Goal: Answer question/provide support: Share knowledge or assist other users

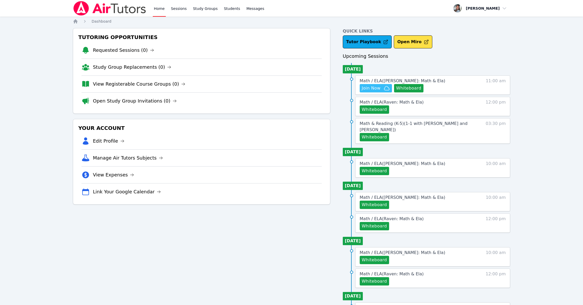
click at [370, 86] on span "Join Now" at bounding box center [371, 88] width 19 height 6
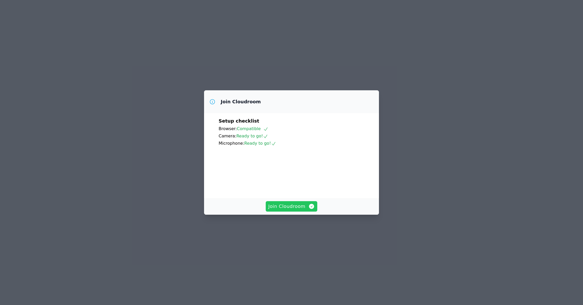
click at [280, 210] on span "Join Cloudroom" at bounding box center [291, 206] width 47 height 7
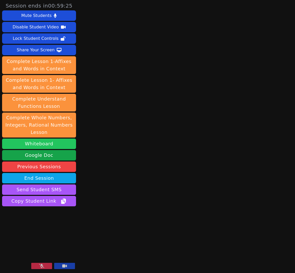
click at [45, 146] on button "Whiteboard" at bounding box center [39, 143] width 74 height 10
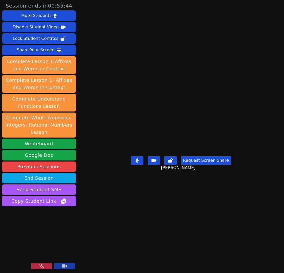
click at [40, 266] on icon at bounding box center [41, 265] width 5 height 4
click at [40, 267] on icon at bounding box center [41, 265] width 3 height 4
click at [40, 267] on icon at bounding box center [41, 265] width 5 height 4
click at [40, 267] on icon at bounding box center [41, 265] width 3 height 4
click at [40, 267] on icon at bounding box center [41, 265] width 5 height 4
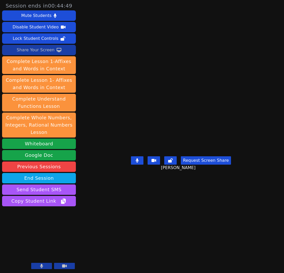
click at [57, 50] on icon at bounding box center [59, 50] width 5 height 4
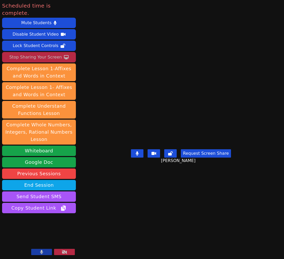
click at [17, 53] on div "Stop Sharing Your Screen" at bounding box center [35, 57] width 53 height 8
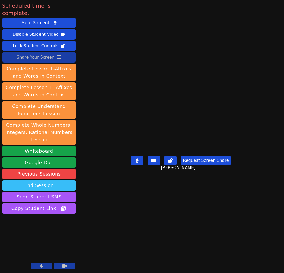
click at [58, 180] on button "End Session" at bounding box center [39, 185] width 74 height 10
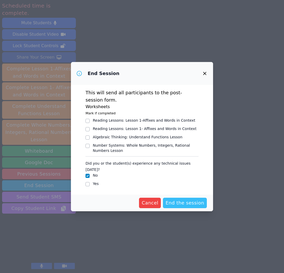
click at [182, 199] on span "End the session" at bounding box center [185, 202] width 39 height 7
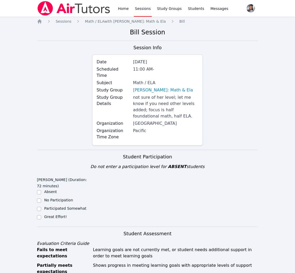
click at [53, 214] on label "Great Effort!" at bounding box center [55, 216] width 23 height 4
click at [41, 215] on input "Great Effort!" at bounding box center [39, 217] width 4 height 4
checkbox input "true"
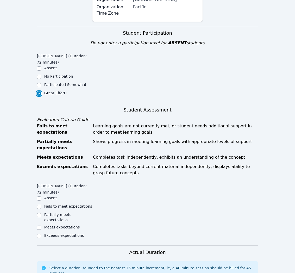
scroll to position [125, 0]
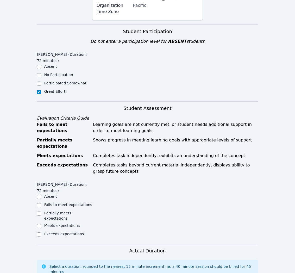
click at [64, 223] on label "Meets expectations" at bounding box center [62, 225] width 36 height 4
click at [41, 224] on input "Meets expectations" at bounding box center [39, 226] width 4 height 4
checkbox input "true"
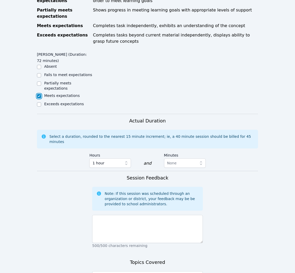
scroll to position [256, 0]
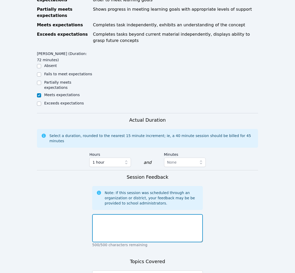
click at [182, 215] on textarea at bounding box center [147, 228] width 111 height 28
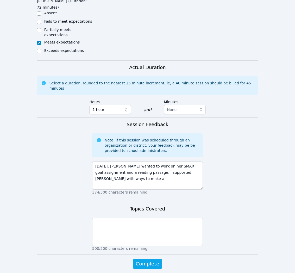
scroll to position [318, 0]
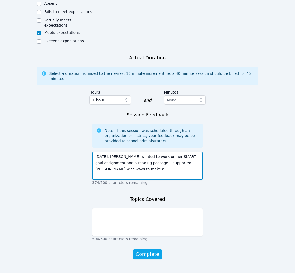
drag, startPoint x: 136, startPoint y: 158, endPoint x: 155, endPoint y: 153, distance: 19.9
click at [155, 153] on textarea "Today, Sacariana wanted to work on her SMART goal assignment and a reading pass…" at bounding box center [147, 166] width 111 height 28
type textarea "Today, Sacariana wanted to work on her SMART goal assignment and a reading pass…"
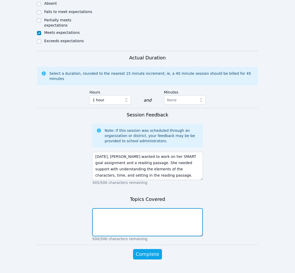
click at [172, 208] on textarea at bounding box center [147, 222] width 111 height 28
type textarea "- Goal setting graphic organizer - Reading: "Dream's Winter""
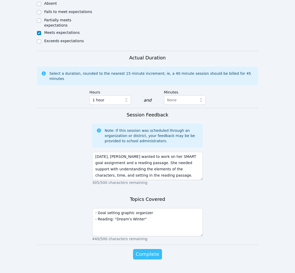
click at [146, 250] on span "Complete" at bounding box center [147, 253] width 23 height 7
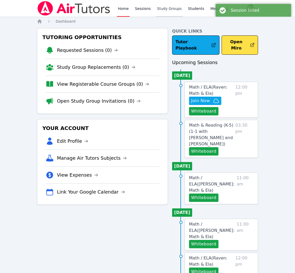
click at [166, 9] on link "Study Groups" at bounding box center [169, 8] width 27 height 17
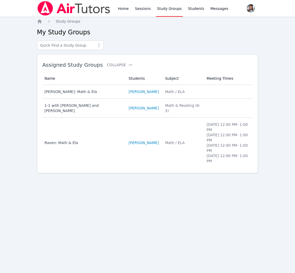
click at [170, 155] on td "Subject Math / ELA" at bounding box center [182, 143] width 41 height 50
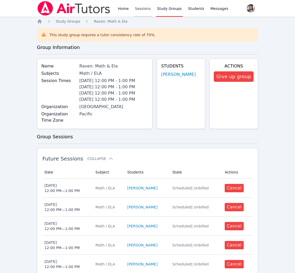
click at [144, 13] on link "Sessions" at bounding box center [143, 8] width 18 height 17
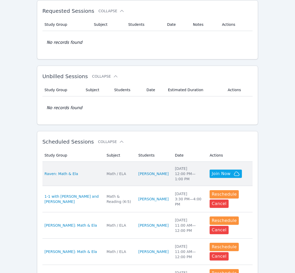
scroll to position [29, 0]
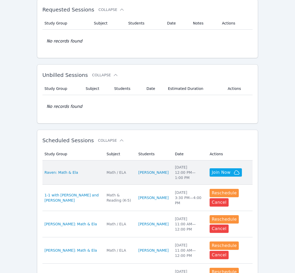
click at [170, 179] on td "Students RAVEN BROWN" at bounding box center [153, 172] width 36 height 24
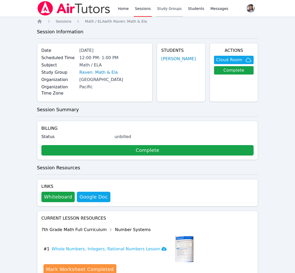
click at [166, 4] on link "Study Groups" at bounding box center [169, 8] width 27 height 17
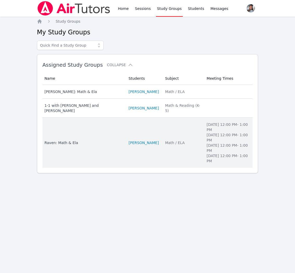
click at [160, 152] on td "Students RAVEN BROWN" at bounding box center [143, 143] width 36 height 50
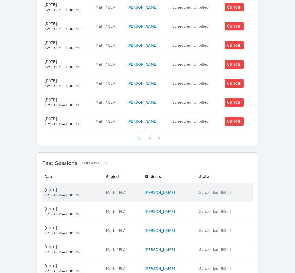
scroll to position [243, 0]
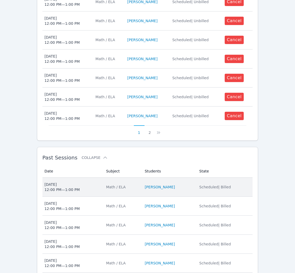
click at [100, 190] on span "Wed Sep 17 12:00 PM — 1:00 PM" at bounding box center [71, 187] width 55 height 10
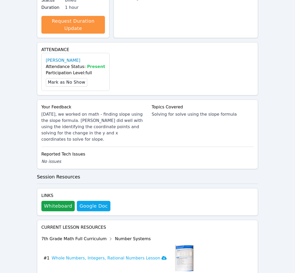
scroll to position [139, 0]
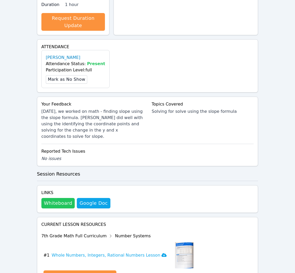
click at [53, 198] on button "Whiteboard" at bounding box center [58, 203] width 34 height 10
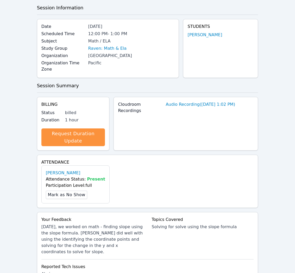
scroll to position [0, 0]
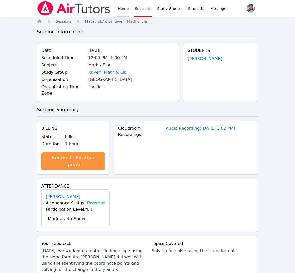
click at [119, 13] on link "Home" at bounding box center [123, 8] width 13 height 17
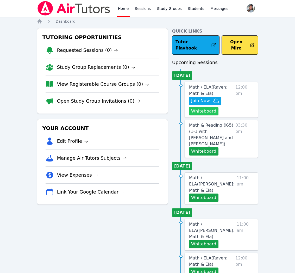
click at [196, 107] on button "Whiteboard" at bounding box center [203, 111] width 29 height 8
click at [203, 87] on span "Math / ELA ( Raven: Math & Ela )" at bounding box center [208, 90] width 38 height 11
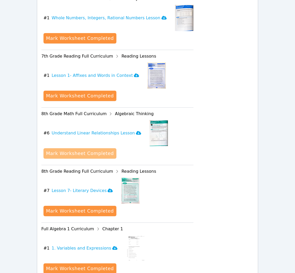
click at [87, 152] on div "Mark Worksheet Completed" at bounding box center [80, 153] width 68 height 7
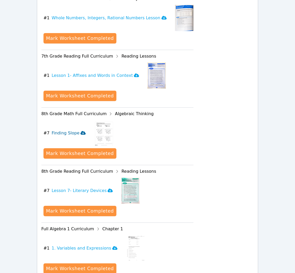
click at [72, 134] on h3 "Finding Slope" at bounding box center [68, 133] width 34 height 6
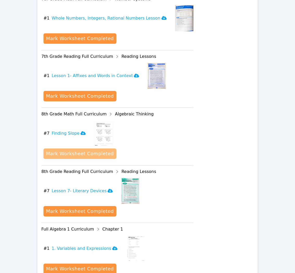
click at [82, 153] on div "Mark Worksheet Completed" at bounding box center [80, 153] width 68 height 7
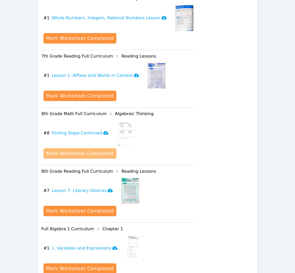
click at [89, 154] on div "Mark Worksheet Completed" at bounding box center [80, 153] width 68 height 7
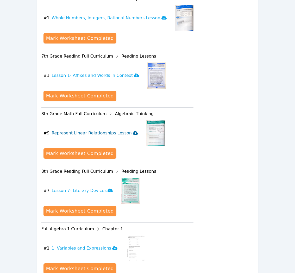
scroll to position [0, 0]
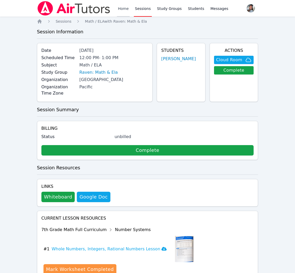
click at [122, 11] on link "Home" at bounding box center [123, 8] width 13 height 17
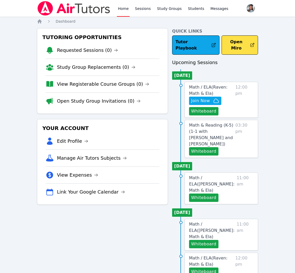
click at [111, 85] on link "View Registerable Course Groups (0)" at bounding box center [103, 83] width 92 height 7
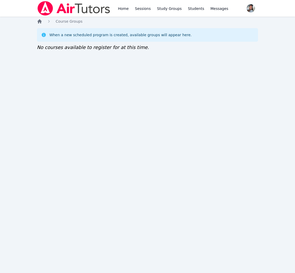
click at [40, 21] on icon "Breadcrumb" at bounding box center [39, 21] width 4 height 4
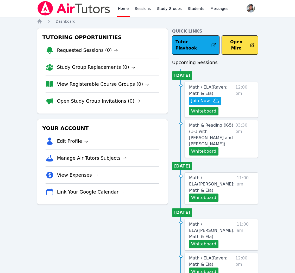
click at [88, 104] on link "Open Study Group Invitations (0)" at bounding box center [99, 100] width 84 height 7
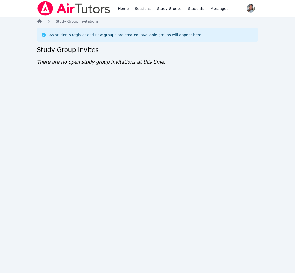
click at [39, 22] on icon "Breadcrumb" at bounding box center [39, 21] width 4 height 4
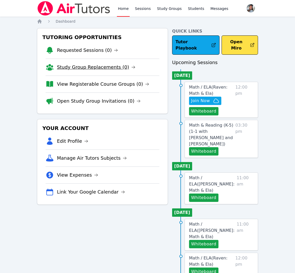
click at [68, 68] on link "Study Group Replacements (0)" at bounding box center [96, 66] width 78 height 7
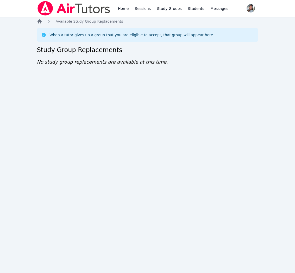
click at [40, 21] on icon "Breadcrumb" at bounding box center [39, 21] width 4 height 4
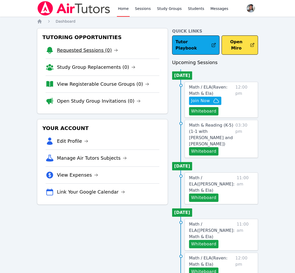
click at [66, 48] on link "Requested Sessions (0)" at bounding box center [87, 50] width 61 height 7
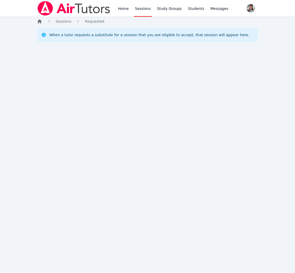
click at [39, 22] on icon "Breadcrumb" at bounding box center [39, 21] width 5 height 5
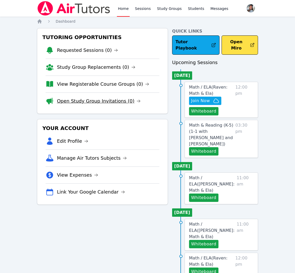
click at [101, 98] on link "Open Study Group Invitations (0)" at bounding box center [99, 100] width 84 height 7
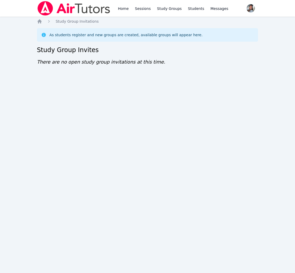
click at [41, 25] on div "Home Study Group Invitations As students register and new groups are created, a…" at bounding box center [147, 47] width 221 height 57
click at [39, 22] on icon "Breadcrumb" at bounding box center [39, 21] width 4 height 4
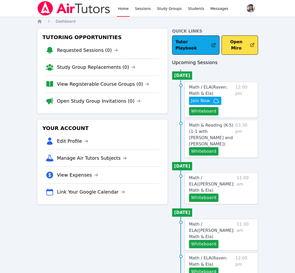
click at [80, 88] on li "View Registerable Course Groups (0)" at bounding box center [103, 83] width 114 height 17
click at [82, 86] on link "View Registerable Course Groups (0)" at bounding box center [103, 83] width 92 height 7
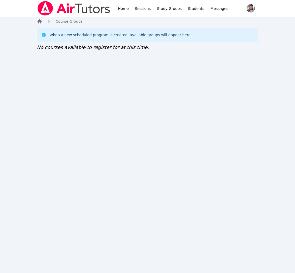
click at [39, 22] on icon "Breadcrumb" at bounding box center [39, 21] width 4 height 4
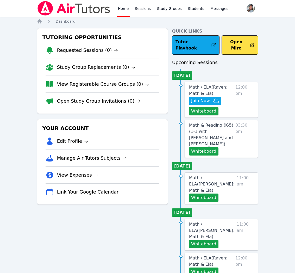
click at [87, 66] on link "Study Group Replacements (0)" at bounding box center [96, 66] width 78 height 7
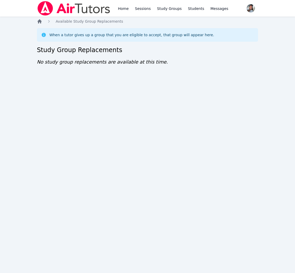
click at [38, 22] on icon "Breadcrumb" at bounding box center [39, 21] width 5 height 5
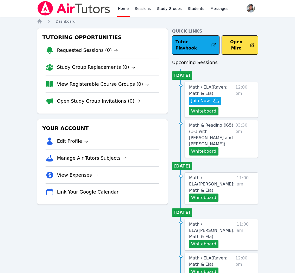
click at [88, 52] on link "Requested Sessions (0)" at bounding box center [87, 50] width 61 height 7
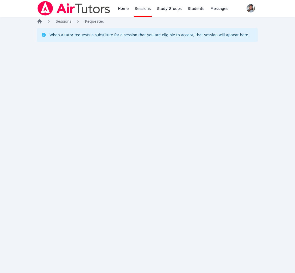
click at [38, 20] on icon "Breadcrumb" at bounding box center [39, 21] width 5 height 5
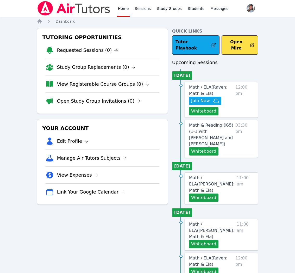
click at [110, 102] on link "Open Study Group Invitations (0)" at bounding box center [99, 100] width 84 height 7
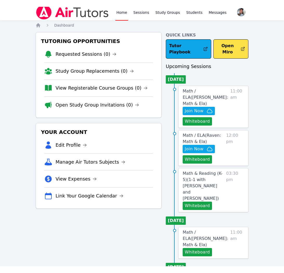
scroll to position [4, 0]
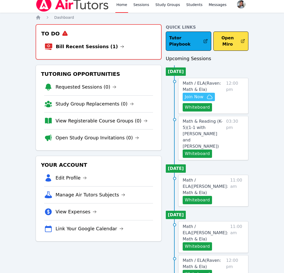
click at [198, 94] on span "Join Now" at bounding box center [194, 97] width 19 height 6
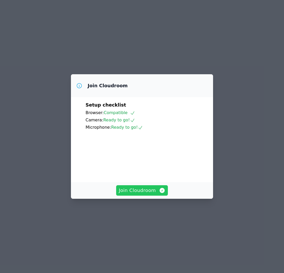
click at [146, 194] on span "Join Cloudroom" at bounding box center [142, 189] width 47 height 7
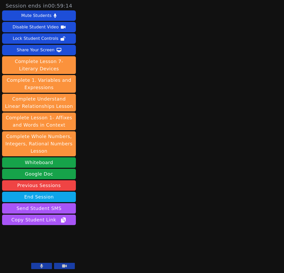
click at [47, 266] on button at bounding box center [41, 265] width 21 height 6
click at [43, 208] on button "Send Student SMS" at bounding box center [39, 208] width 74 height 10
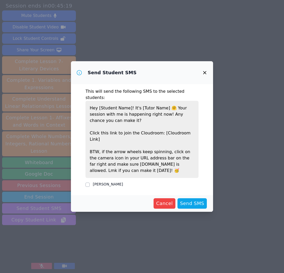
click at [114, 182] on label "RAVEN BROWN" at bounding box center [108, 184] width 30 height 4
click at [90, 182] on input "RAVEN BROWN" at bounding box center [88, 184] width 4 height 4
checkbox input "true"
click at [200, 199] on span "Send SMS" at bounding box center [192, 202] width 24 height 7
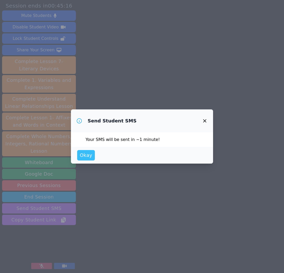
click at [88, 157] on span "Okay" at bounding box center [86, 154] width 12 height 7
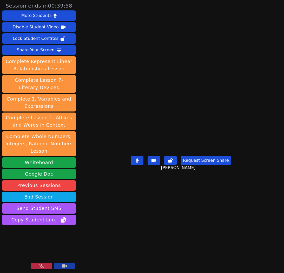
click at [44, 266] on button at bounding box center [41, 265] width 21 height 6
click at [43, 50] on div "Share Your Screen" at bounding box center [36, 50] width 38 height 8
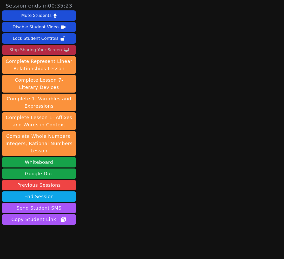
click at [37, 50] on div "Stop Sharing Your Screen" at bounding box center [35, 50] width 53 height 8
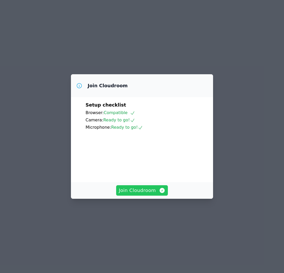
click at [158, 194] on span "Join Cloudroom" at bounding box center [142, 189] width 47 height 7
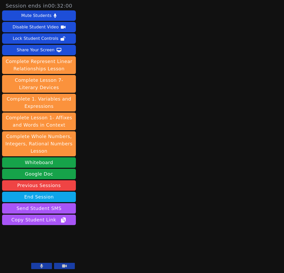
click at [31, 266] on button at bounding box center [41, 265] width 21 height 6
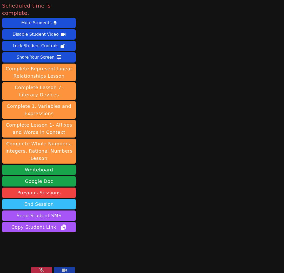
click at [36, 199] on button "End Session" at bounding box center [39, 204] width 74 height 10
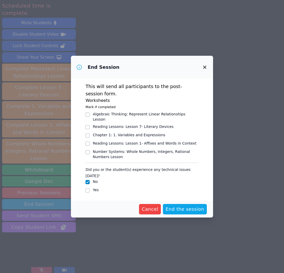
click at [90, 187] on div "Yes" at bounding box center [142, 190] width 113 height 6
click at [87, 188] on input "Yes" at bounding box center [88, 190] width 4 height 4
checkbox input "true"
checkbox input "false"
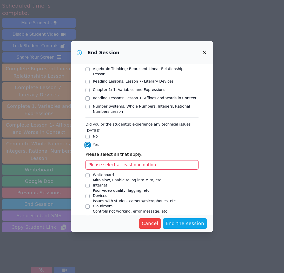
scroll to position [31, 0]
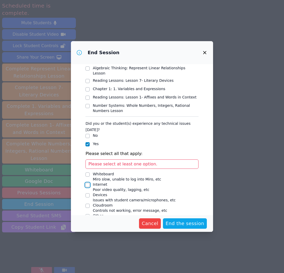
click at [88, 183] on input "Internet Poor video quality, lagging, etc" at bounding box center [88, 185] width 4 height 4
checkbox input "true"
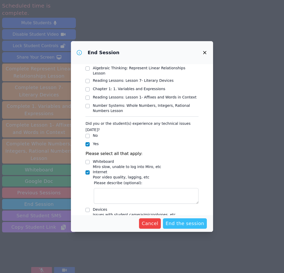
click at [204, 224] on span "End the session" at bounding box center [185, 223] width 39 height 7
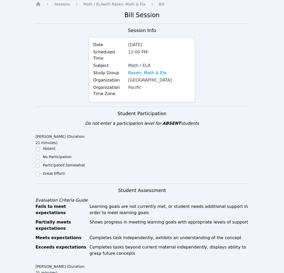
scroll to position [24, 0]
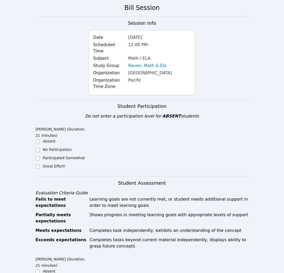
click at [55, 164] on label "Great Effort!" at bounding box center [54, 166] width 23 height 4
click at [40, 164] on input "Great Effort!" at bounding box center [38, 166] width 4 height 4
checkbox input "true"
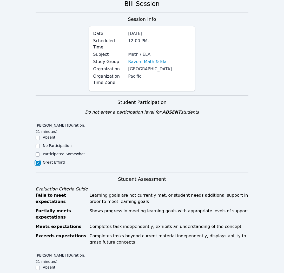
scroll to position [29, 0]
click at [70, 151] on label "Participated Somewhat" at bounding box center [64, 153] width 42 height 4
click at [40, 152] on input "Participated Somewhat" at bounding box center [38, 154] width 4 height 4
checkbox input "true"
checkbox input "false"
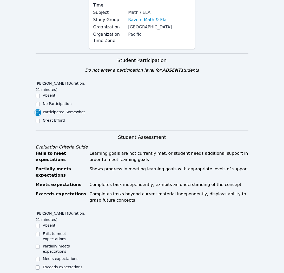
scroll to position [87, 0]
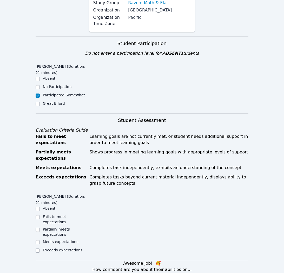
click at [60, 227] on label "Partially meets expectations" at bounding box center [56, 231] width 27 height 9
click at [40, 227] on input "Partially meets expectations" at bounding box center [38, 229] width 4 height 4
checkbox input "true"
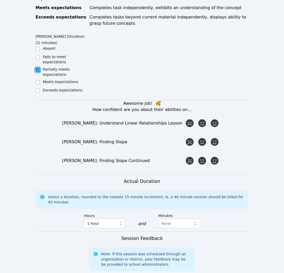
scroll to position [286, 0]
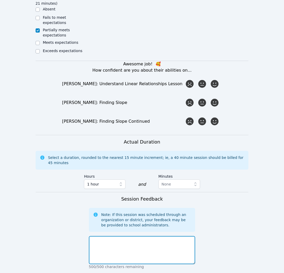
click at [136, 241] on textarea at bounding box center [142, 250] width 107 height 28
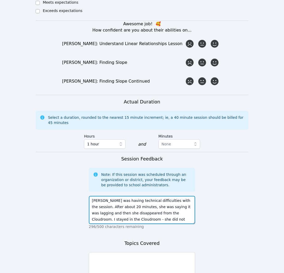
scroll to position [339, 0]
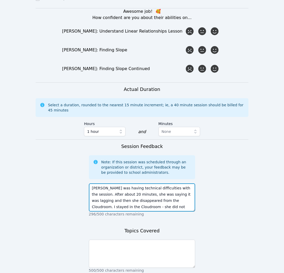
click at [92, 183] on textarea "Raven was having technical difficulties with the session. After about 20 minute…" at bounding box center [142, 197] width 107 height 28
type textarea "Today, we continued with our reading lesson on literary devices. Raven was havi…"
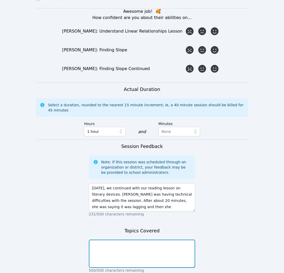
click at [122, 242] on textarea at bounding box center [142, 253] width 107 height 28
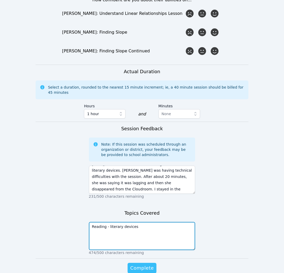
scroll to position [357, 0]
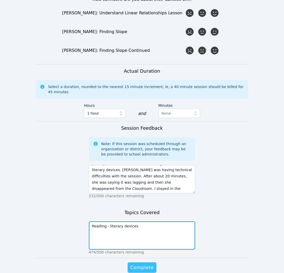
type textarea "Reading - literary devices"
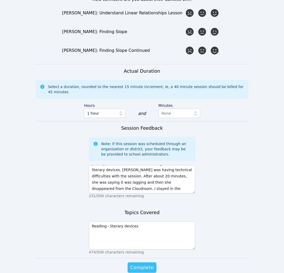
click at [147, 263] on span "Complete" at bounding box center [141, 266] width 23 height 7
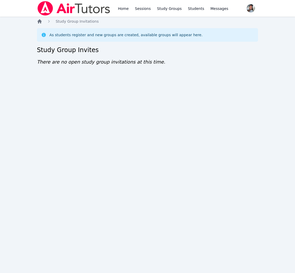
click at [38, 21] on icon "Breadcrumb" at bounding box center [39, 21] width 4 height 4
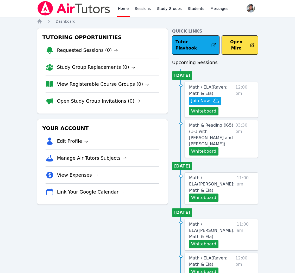
click at [74, 50] on link "Requested Sessions (0)" at bounding box center [87, 50] width 61 height 7
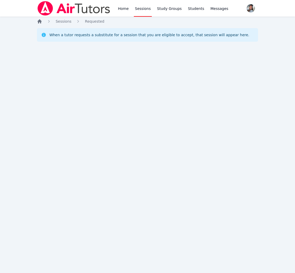
click at [39, 22] on icon "Breadcrumb" at bounding box center [39, 21] width 4 height 4
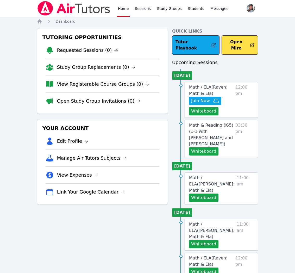
click at [97, 71] on li "Study Group Replacements (0)" at bounding box center [103, 67] width 114 height 17
click at [95, 68] on link "Study Group Replacements (0)" at bounding box center [96, 66] width 78 height 7
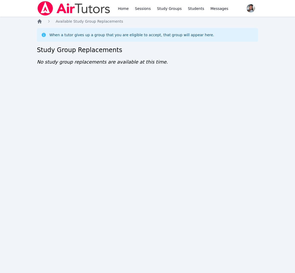
click at [39, 22] on icon "Breadcrumb" at bounding box center [39, 21] width 5 height 5
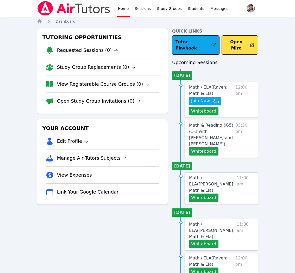
click at [109, 86] on link "View Registerable Course Groups (0)" at bounding box center [103, 83] width 92 height 7
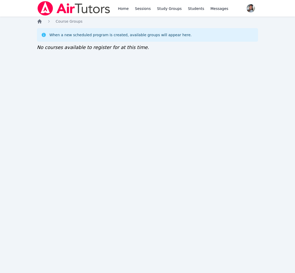
click at [37, 22] on icon "Breadcrumb" at bounding box center [39, 21] width 5 height 5
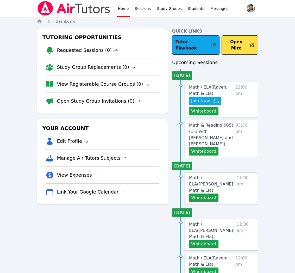
click at [93, 103] on link "Open Study Group Invitations (0)" at bounding box center [99, 100] width 84 height 7
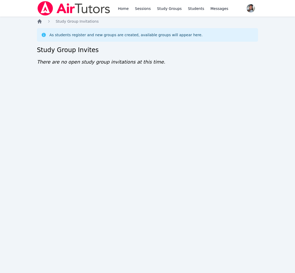
click at [39, 22] on icon "Breadcrumb" at bounding box center [39, 21] width 4 height 4
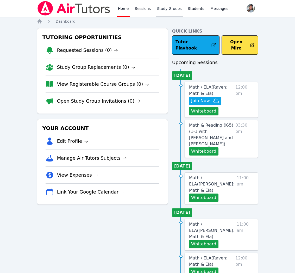
click at [166, 12] on link "Study Groups" at bounding box center [169, 8] width 27 height 17
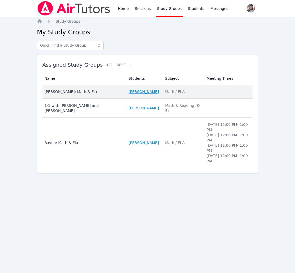
click at [154, 94] on link "SACARIANA CHARLEY" at bounding box center [143, 91] width 30 height 5
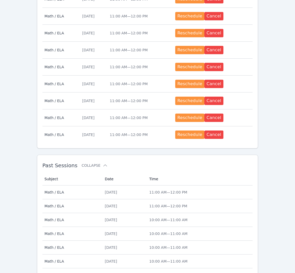
scroll to position [246, 0]
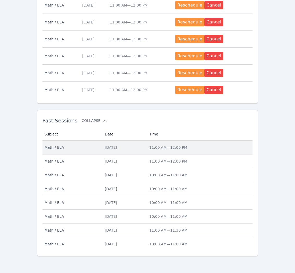
click at [134, 144] on td "Date Thu Sep 18" at bounding box center [123, 147] width 44 height 14
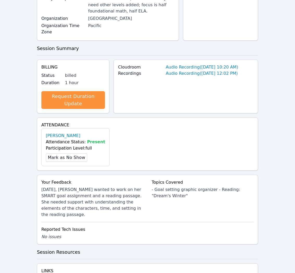
scroll to position [150, 0]
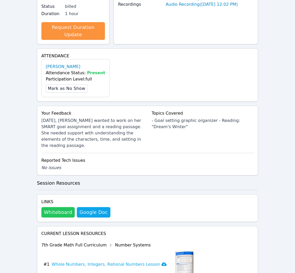
click at [51, 207] on button "Whiteboard" at bounding box center [58, 212] width 34 height 10
